Goal: Information Seeking & Learning: Learn about a topic

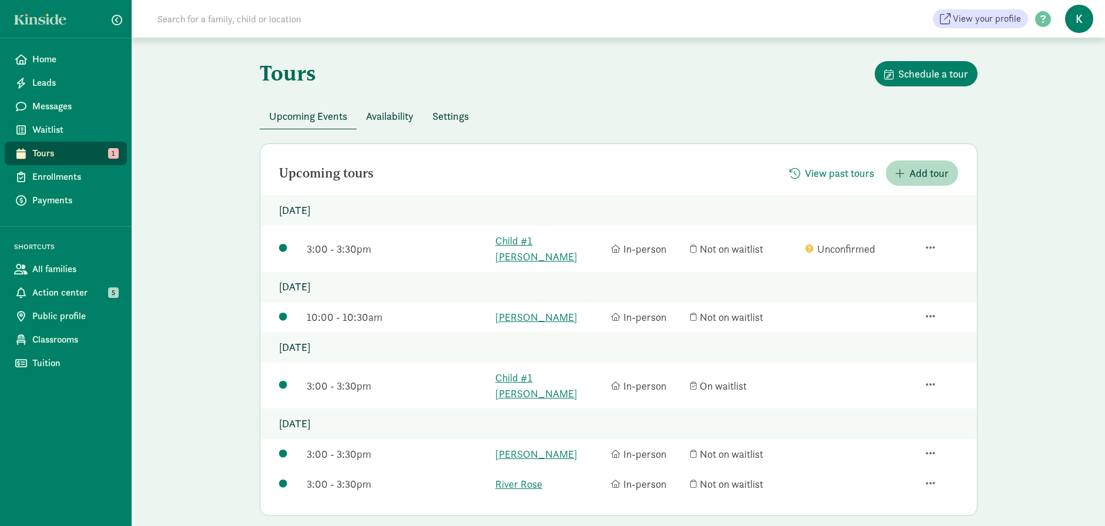
scroll to position [115, 0]
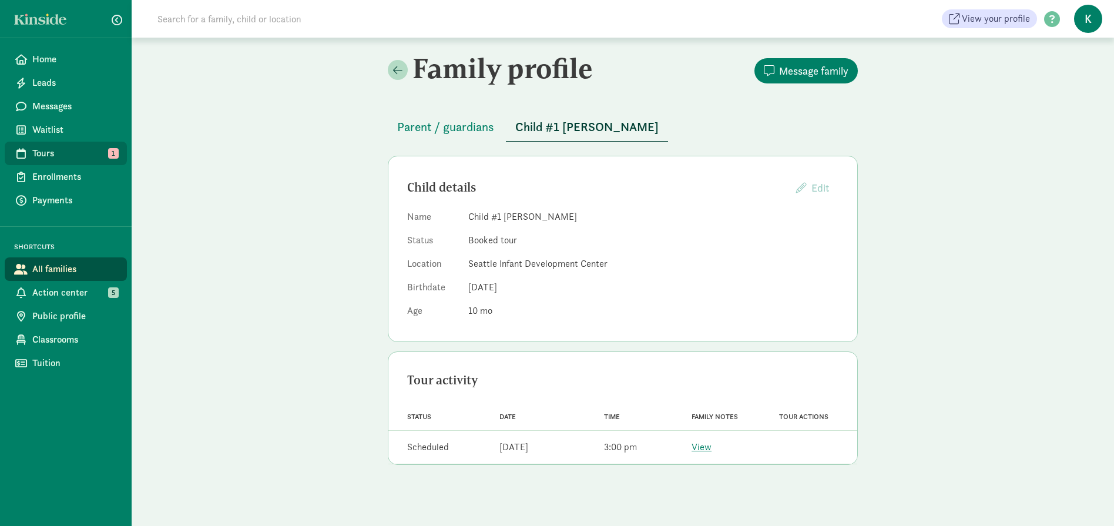
click at [66, 153] on span "Tours" at bounding box center [74, 153] width 85 height 14
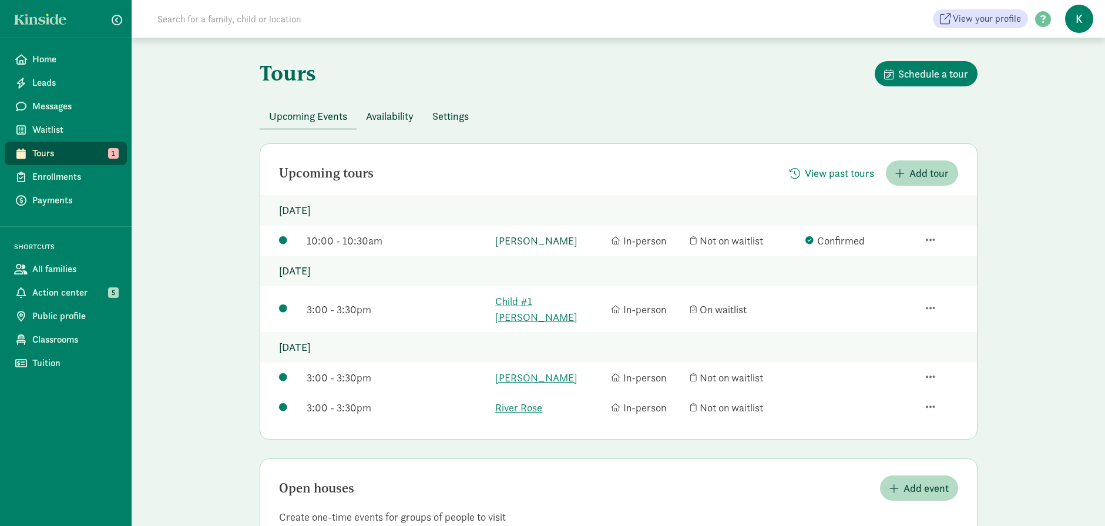
click at [547, 240] on link "[PERSON_NAME]" at bounding box center [550, 241] width 110 height 16
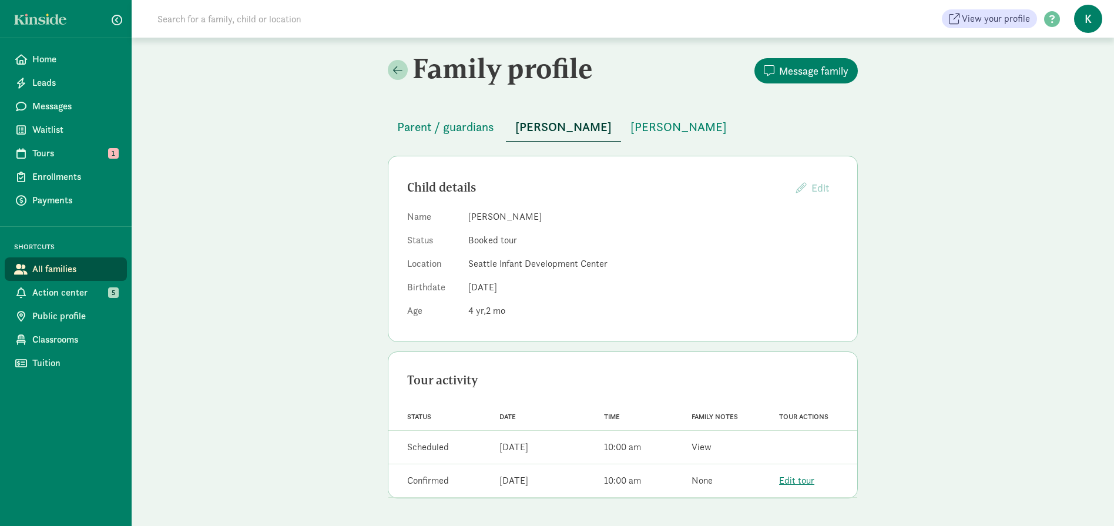
click at [701, 448] on link "View" at bounding box center [702, 447] width 20 height 12
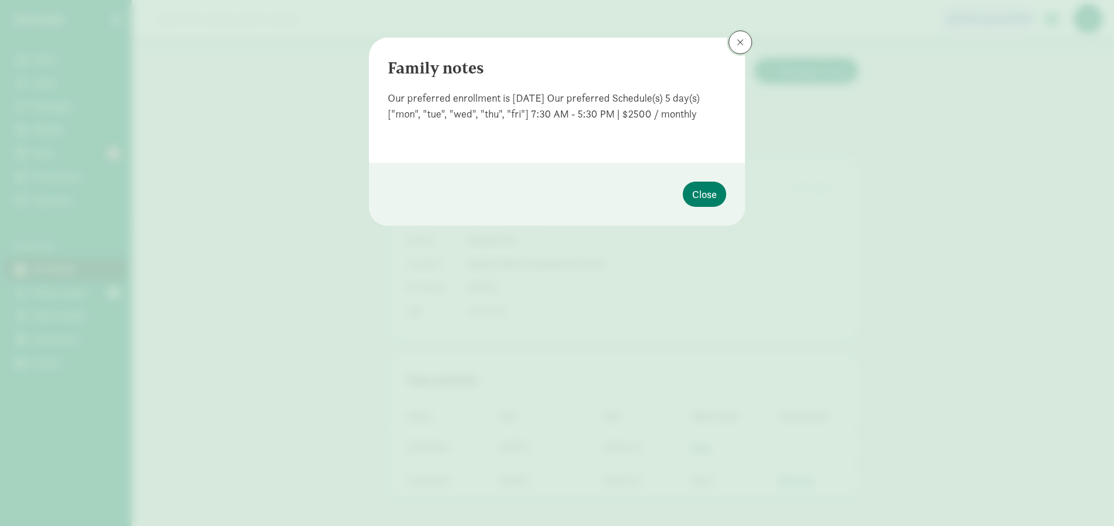
click at [739, 45] on span at bounding box center [740, 42] width 7 height 9
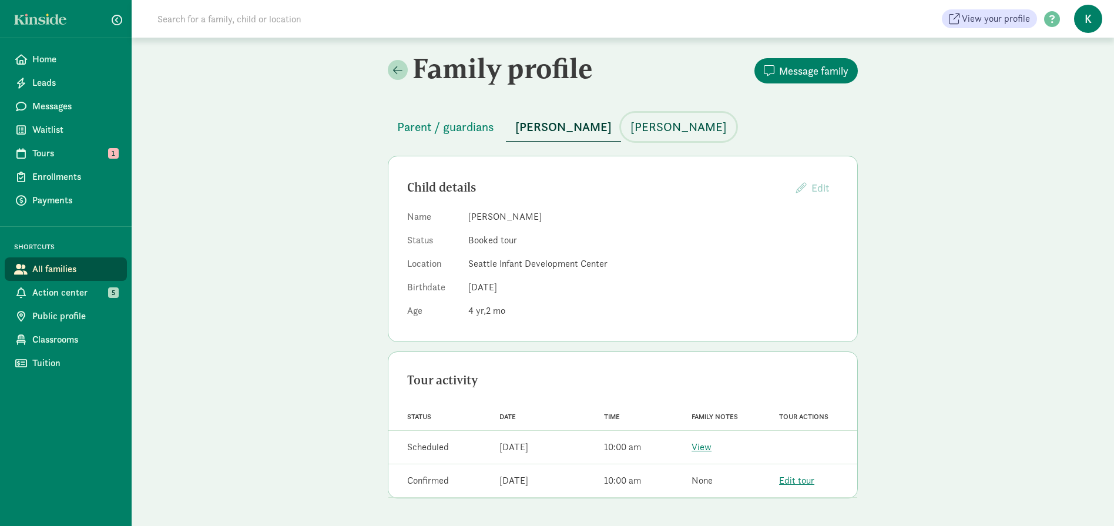
click at [642, 123] on span "[PERSON_NAME]" at bounding box center [679, 127] width 96 height 19
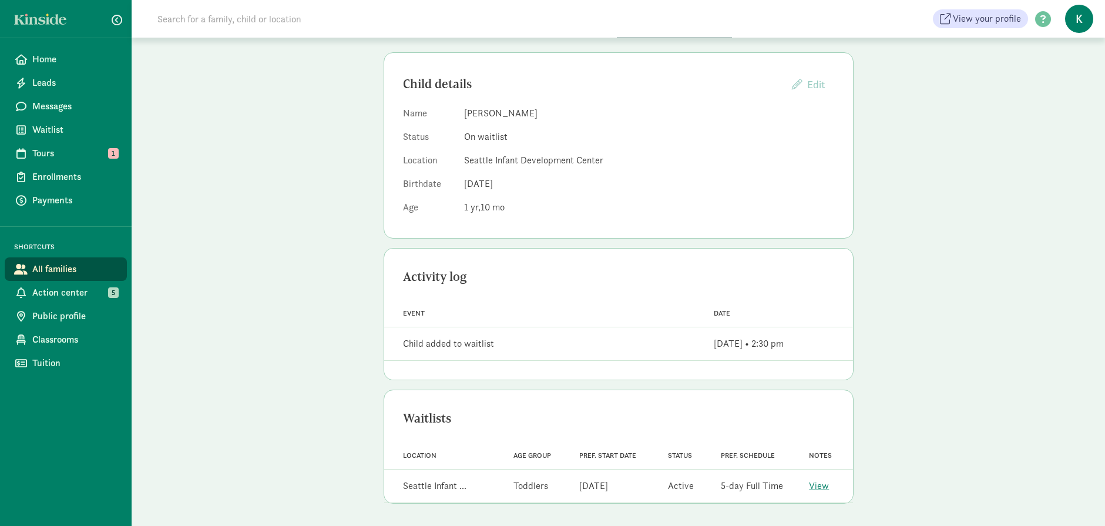
scroll to position [105, 0]
click at [820, 486] on link "View" at bounding box center [819, 484] width 20 height 12
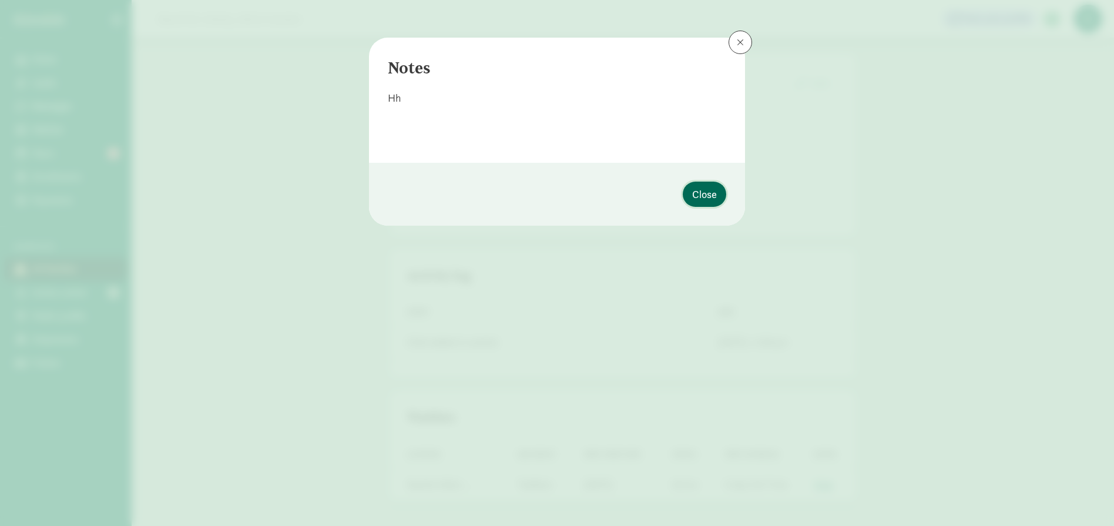
click at [706, 194] on span "Close" at bounding box center [704, 194] width 25 height 16
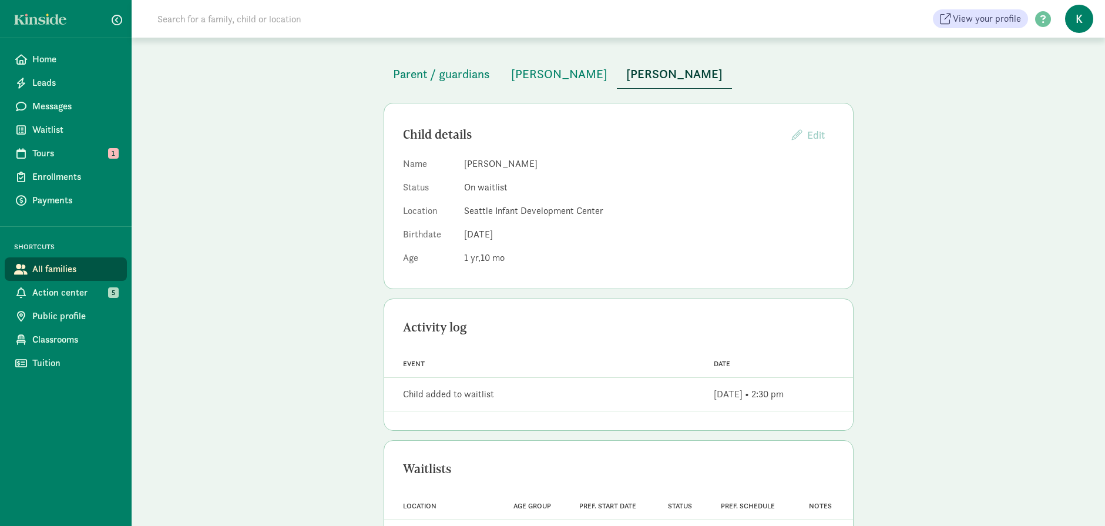
scroll to position [0, 0]
